Goal: Task Accomplishment & Management: Use online tool/utility

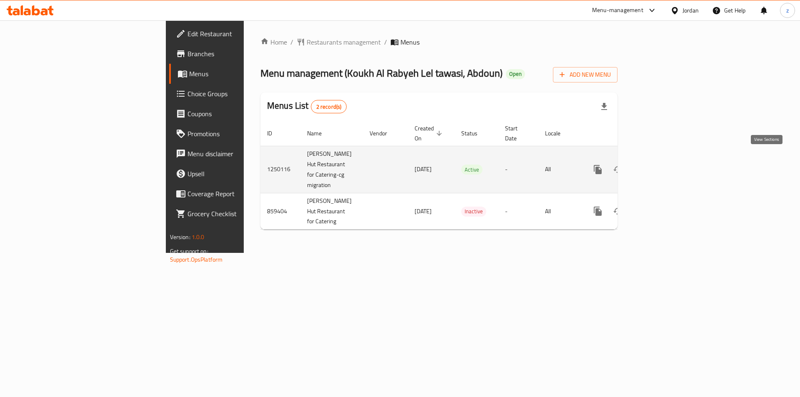
click at [663, 165] on icon "enhanced table" at bounding box center [658, 170] width 10 height 10
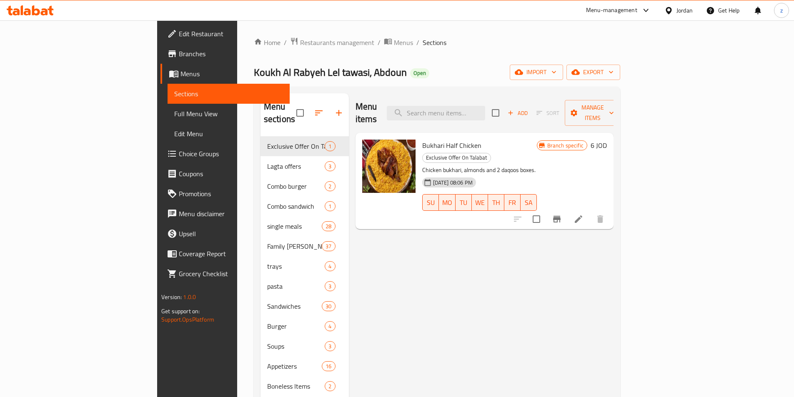
click at [179, 155] on span "Choice Groups" at bounding box center [231, 154] width 104 height 10
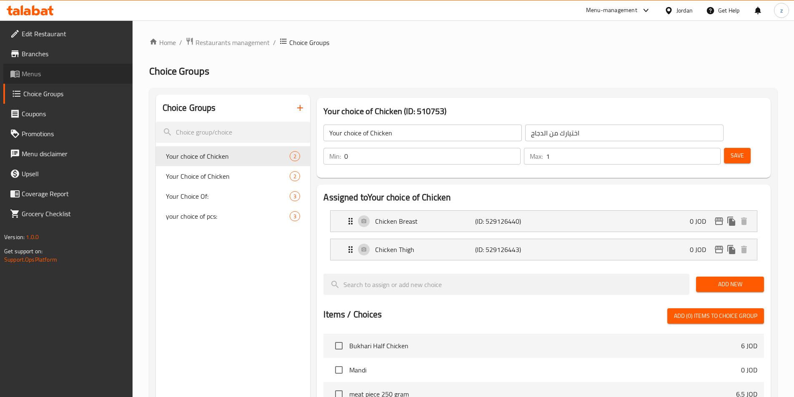
click at [58, 77] on span "Menus" at bounding box center [74, 74] width 104 height 10
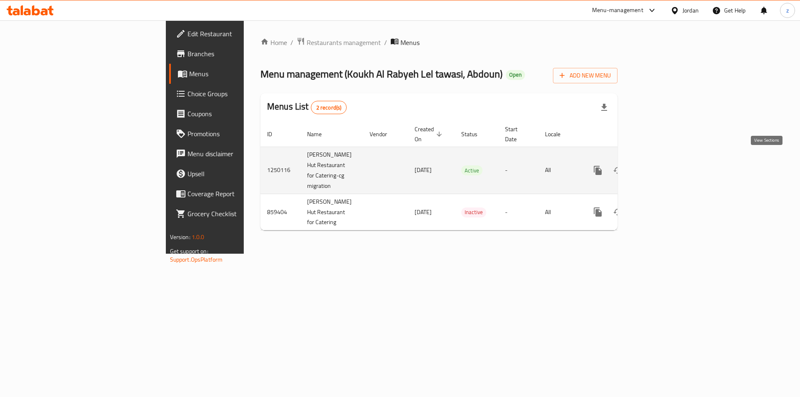
click at [668, 164] on link "enhanced table" at bounding box center [658, 171] width 20 height 20
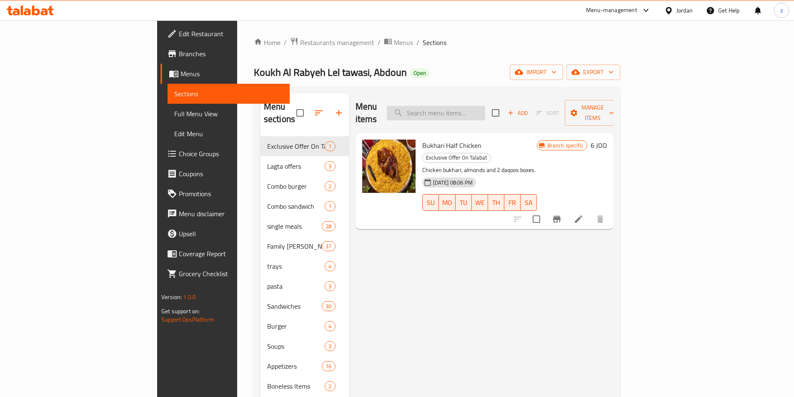
click at [481, 108] on input "search" at bounding box center [436, 113] width 98 height 15
paste input "يخني بازلاء مع جزر وبطاطا"
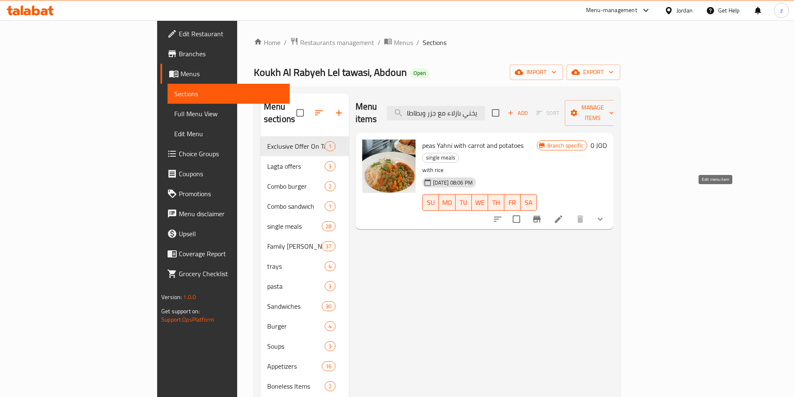
type input "يخني بازلاء مع جزر وبطاطا"
click at [562, 216] on icon at bounding box center [559, 220] width 8 height 8
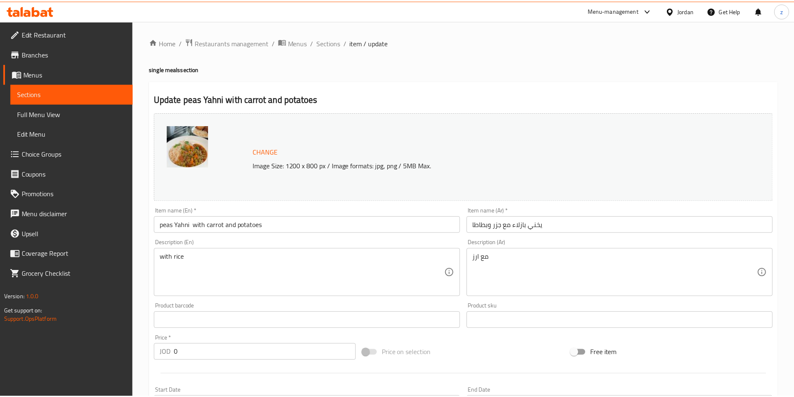
scroll to position [247, 0]
